Goal: Information Seeking & Learning: Learn about a topic

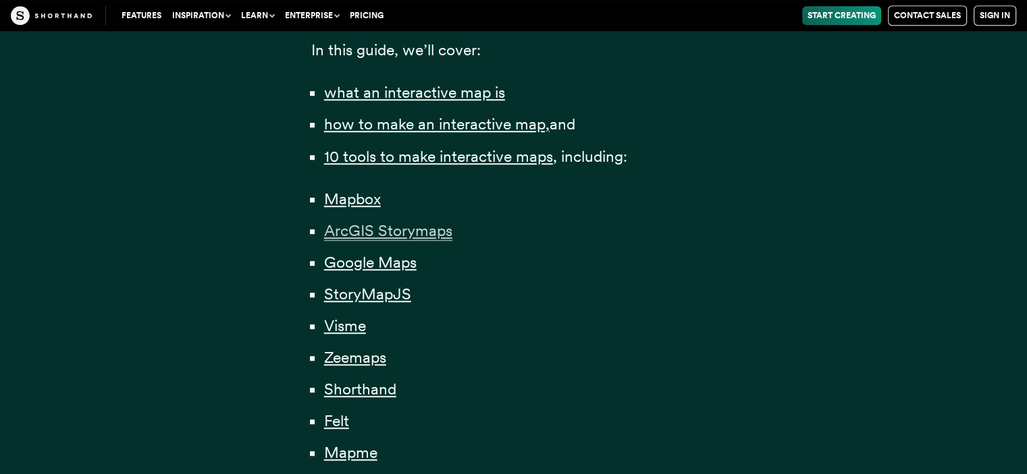
scroll to position [975, 0]
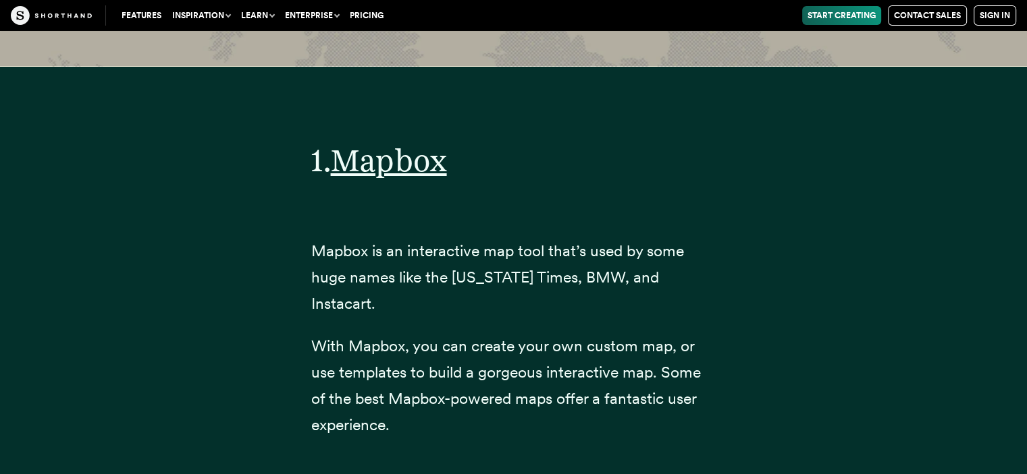
scroll to position [4953, 0]
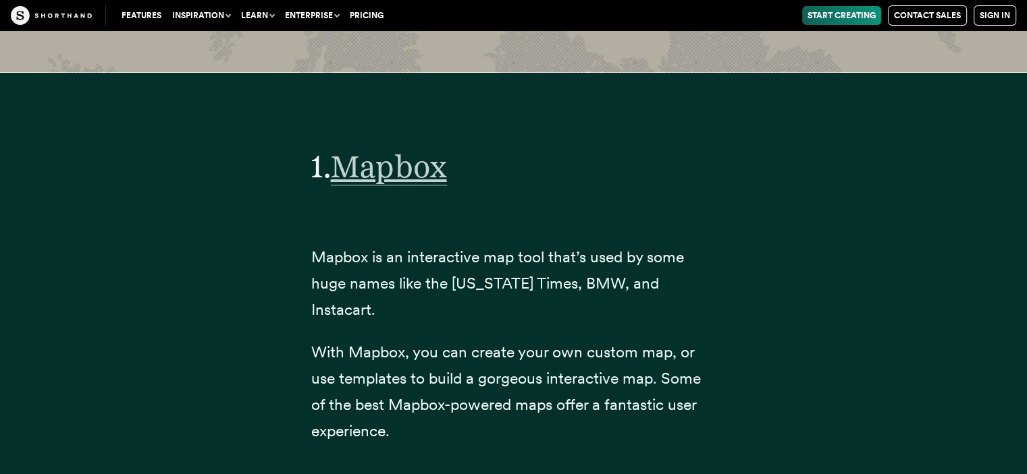
click at [415, 167] on span "Mapbox" at bounding box center [389, 167] width 116 height 38
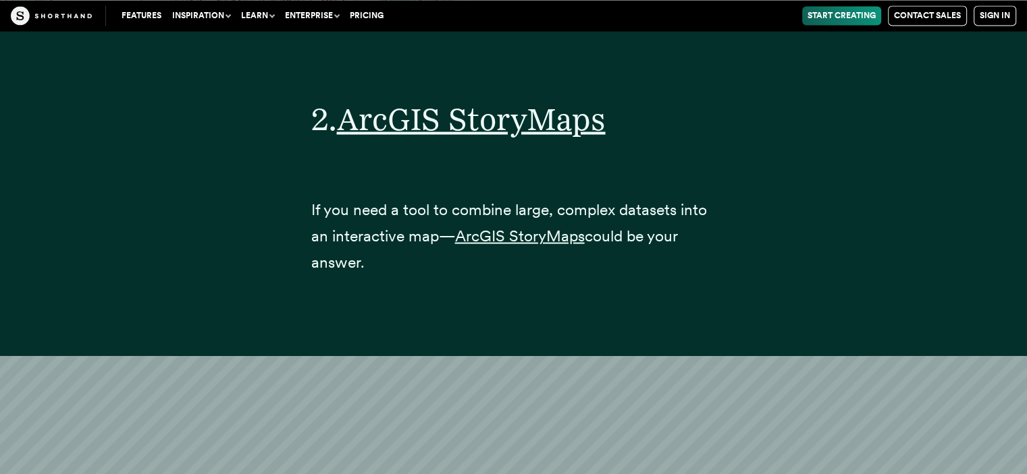
scroll to position [7680, 0]
click at [526, 102] on span "ArcGIS StoryMaps" at bounding box center [471, 119] width 269 height 38
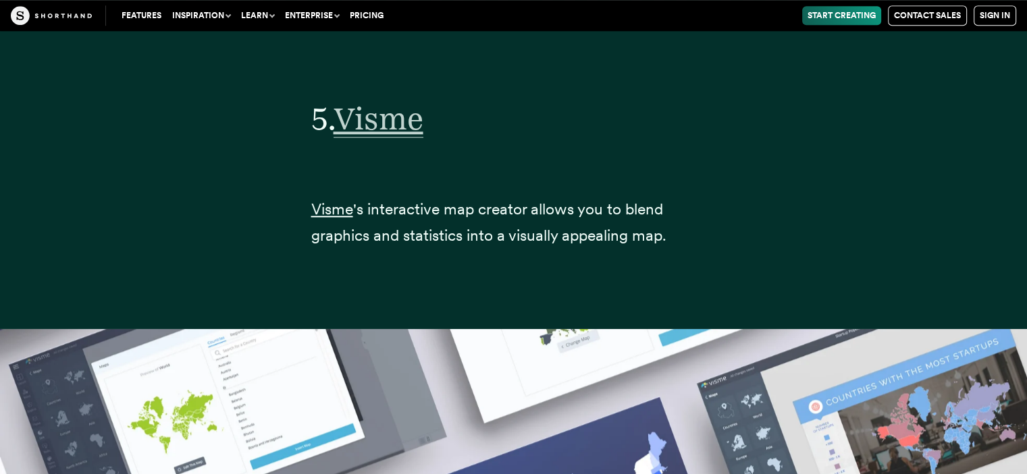
click at [407, 100] on span "Visme" at bounding box center [378, 119] width 90 height 38
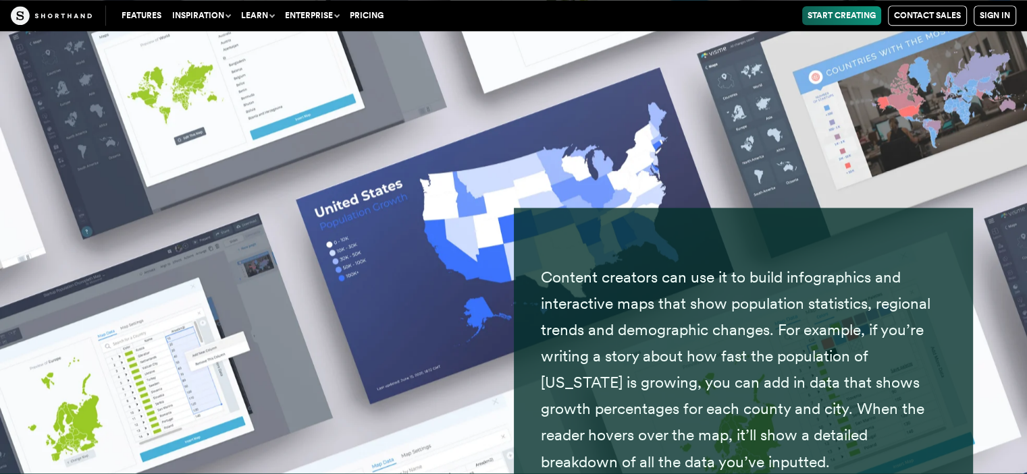
scroll to position [17118, 0]
